Goal: Navigation & Orientation: Find specific page/section

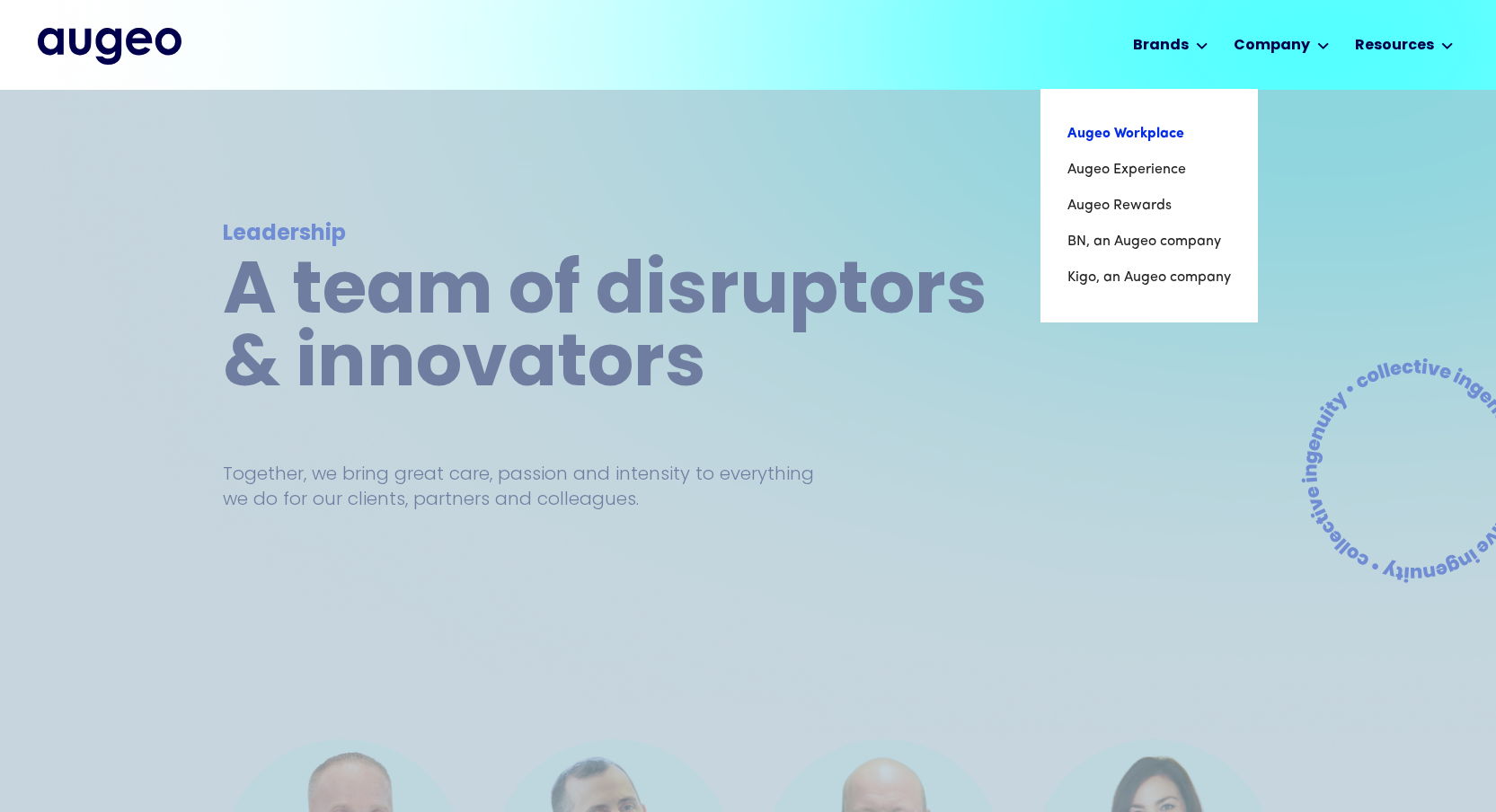
click at [1131, 139] on link "Augeo Workplace" at bounding box center [1149, 134] width 164 height 36
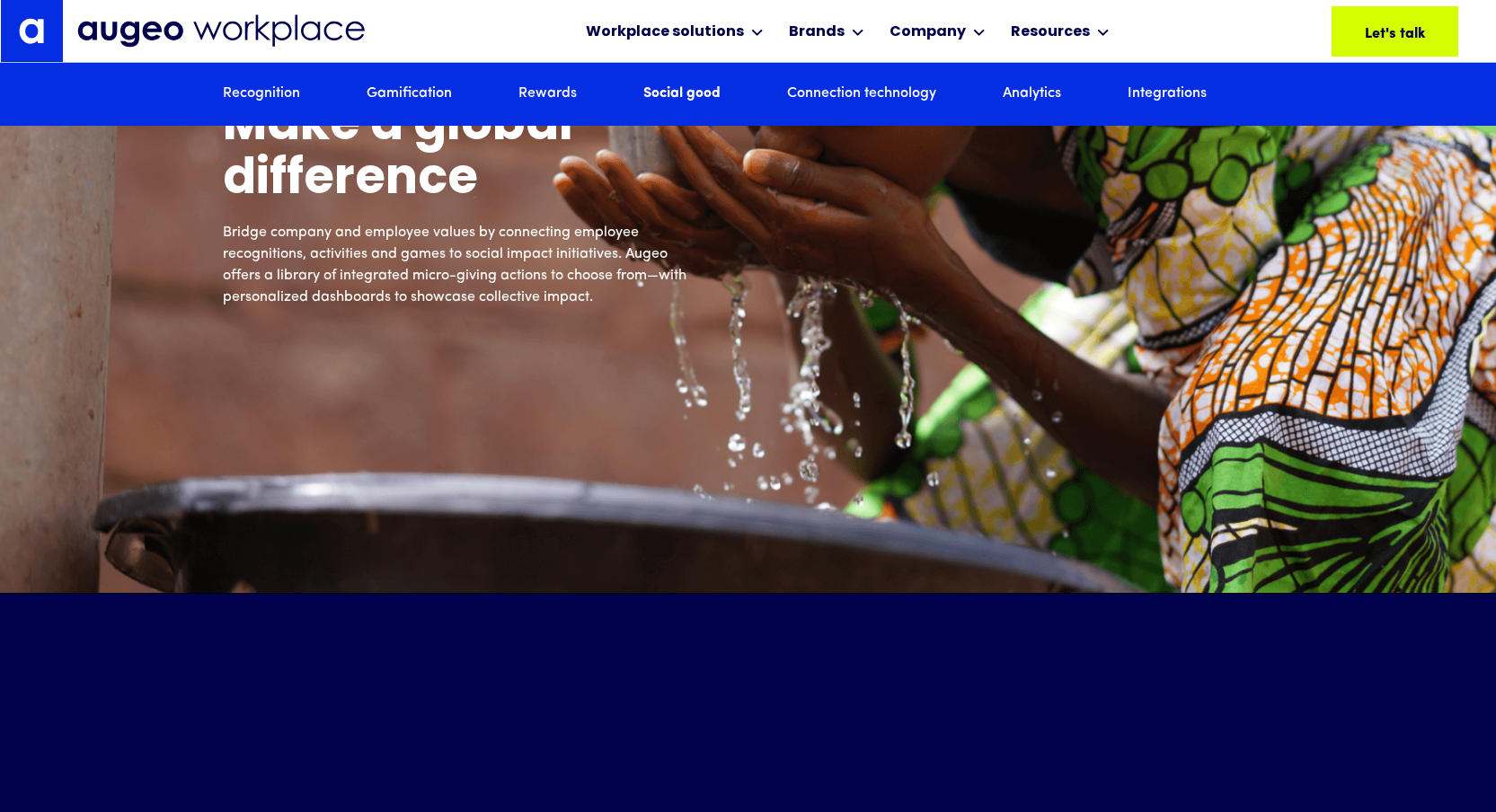
scroll to position [6736, 0]
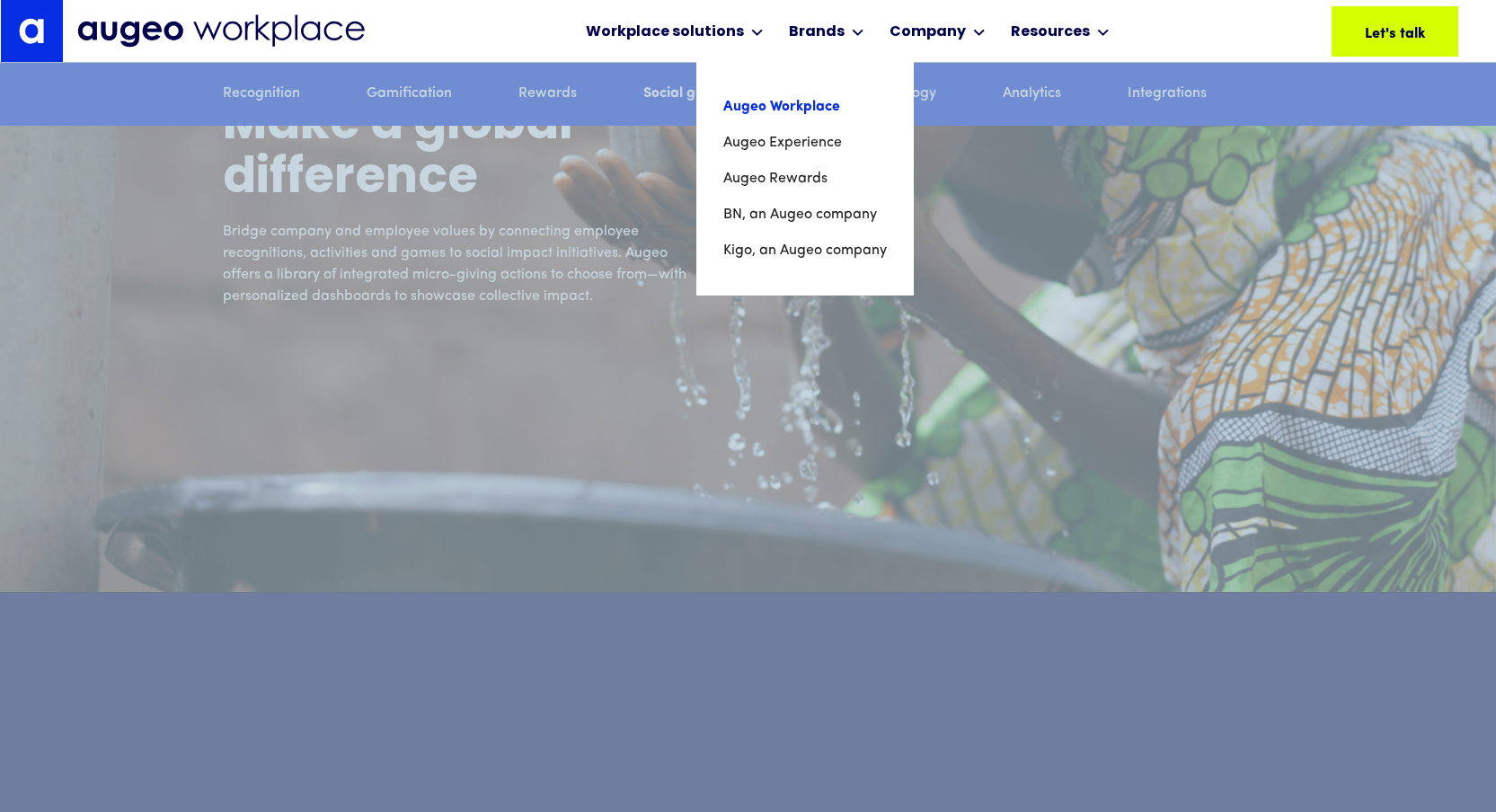
click at [788, 104] on link "Augeo Workplace" at bounding box center [806, 107] width 164 height 36
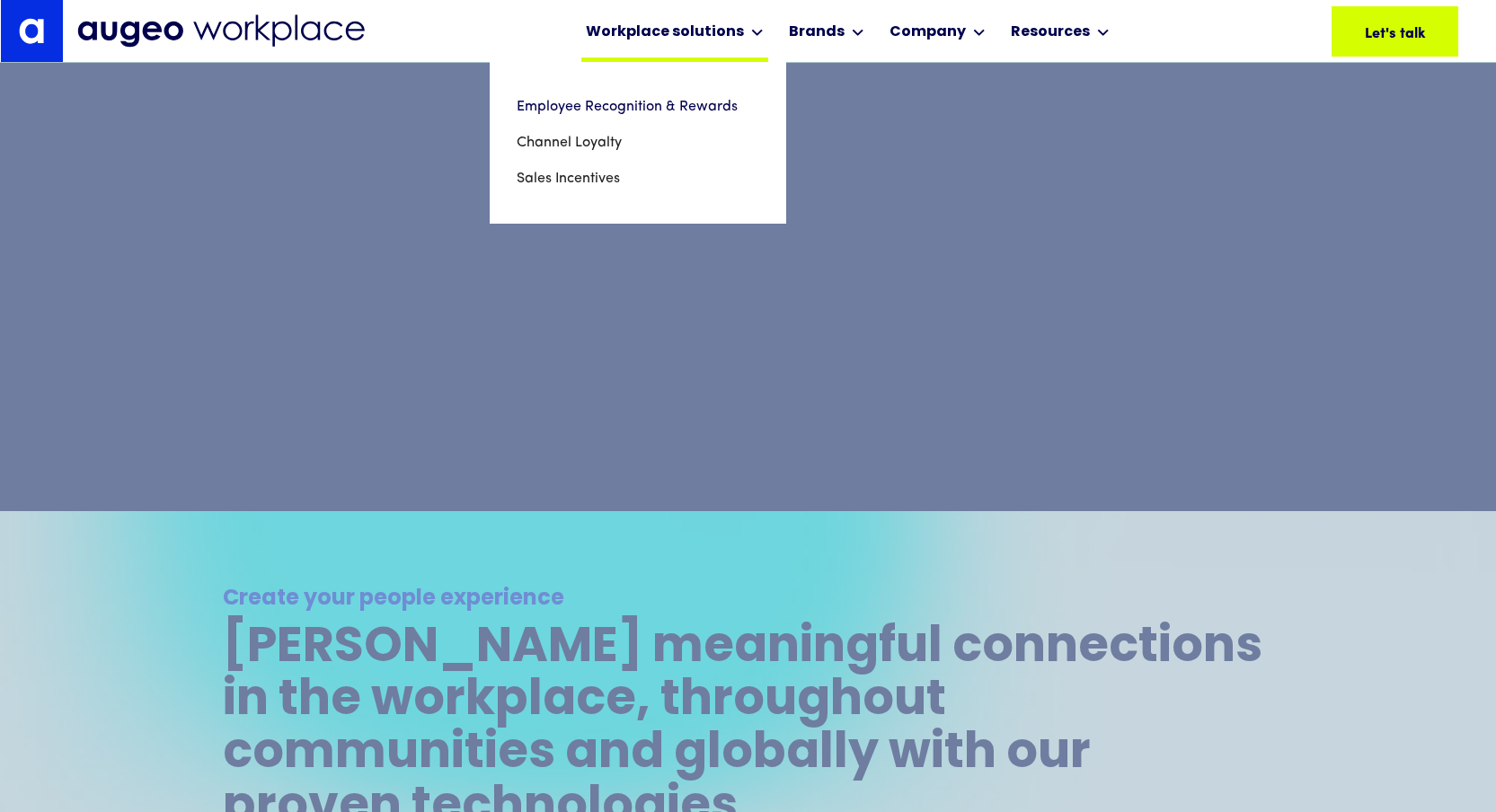
scroll to position [956, 0]
